Goal: Task Accomplishment & Management: Use online tool/utility

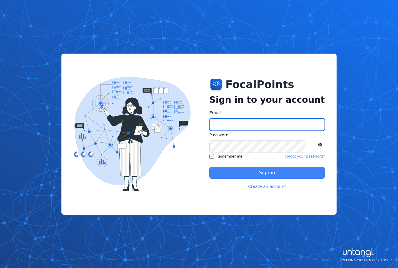
type input "**********"
click at [280, 170] on button "Sign in" at bounding box center [267, 173] width 116 height 12
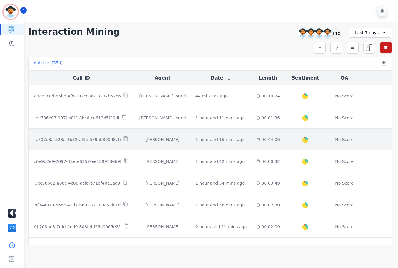
click at [202, 134] on td "1 hour and 16 mins ago Start at: [DATE] 9:30am" at bounding box center [221, 140] width 61 height 22
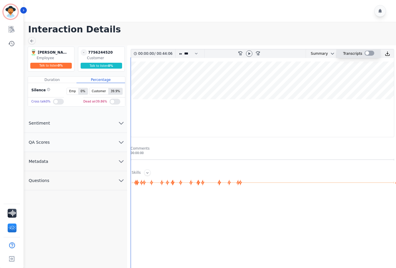
click at [365, 53] on div at bounding box center [370, 53] width 10 height 5
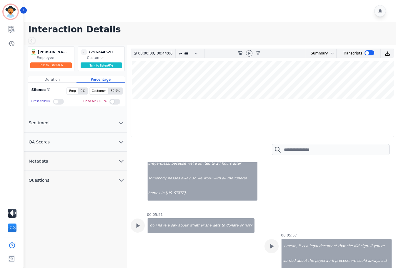
scroll to position [2236, 0]
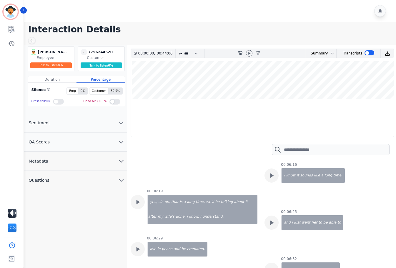
click at [130, 176] on div "00:00:00 / 00:44:06 * * * **** * *** * **** rewind-10 fast-forward-10 Summary A…" at bounding box center [262, 169] width 271 height 249
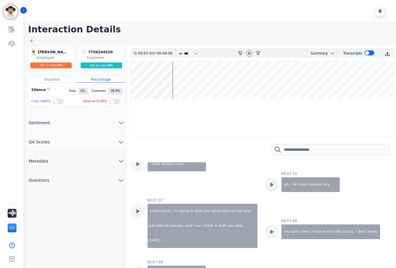
scroll to position [2766, 0]
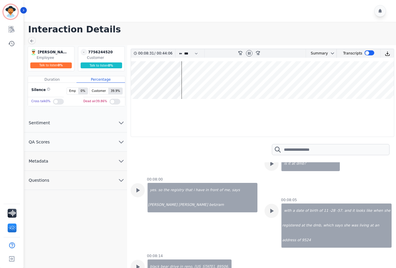
scroll to position [2883, 0]
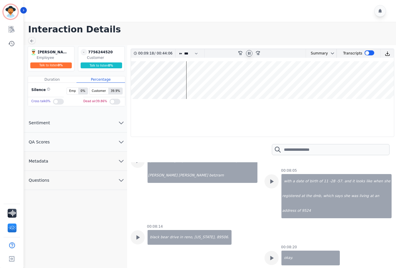
click at [250, 54] on icon at bounding box center [249, 53] width 2 height 3
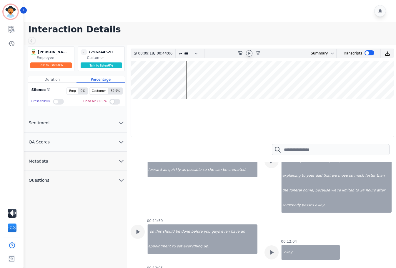
scroll to position [4119, 0]
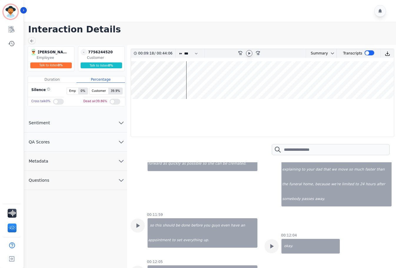
click at [250, 54] on icon at bounding box center [249, 53] width 2 height 3
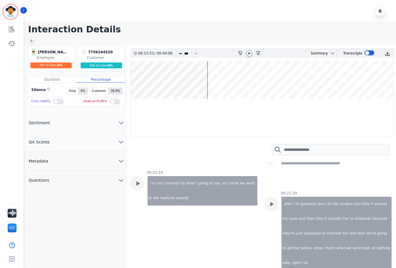
scroll to position [7414, 0]
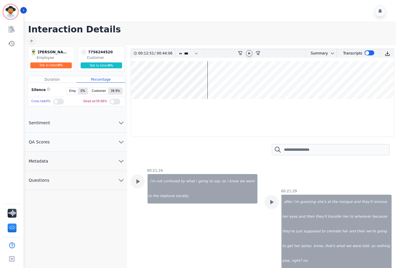
click at [250, 52] on icon at bounding box center [249, 53] width 2 height 3
click at [232, 148] on div at bounding box center [263, 149] width 264 height 25
